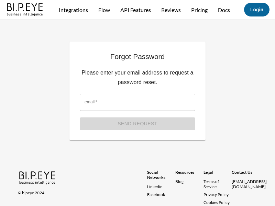
click at [25, 14] on img at bounding box center [24, 8] width 39 height 15
